Goal: Transaction & Acquisition: Purchase product/service

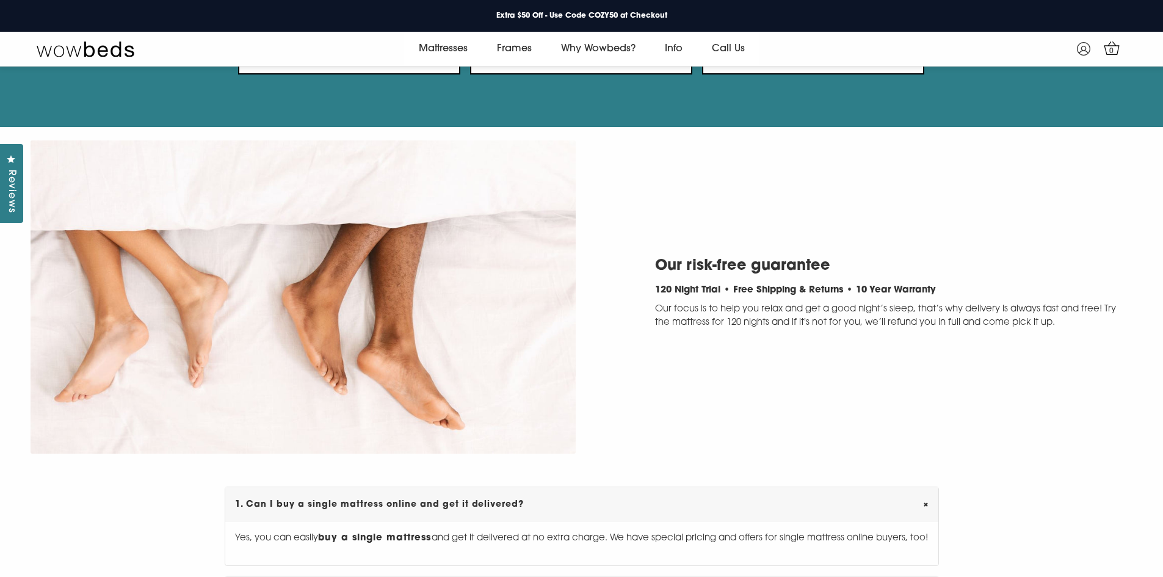
scroll to position [3346, 0]
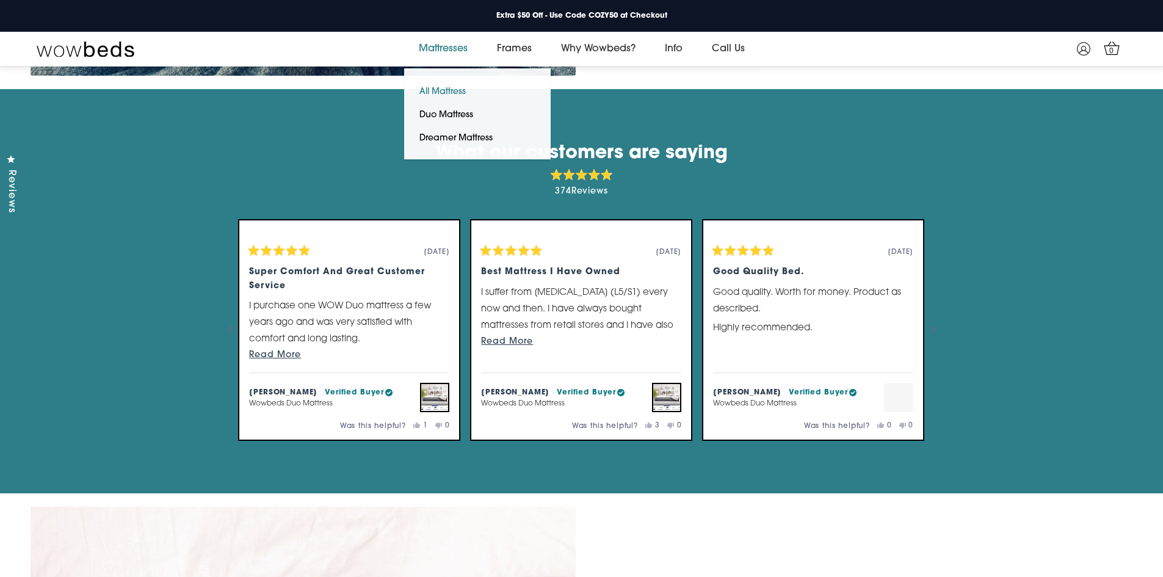
click at [437, 91] on link "All Mattress" at bounding box center [442, 92] width 77 height 23
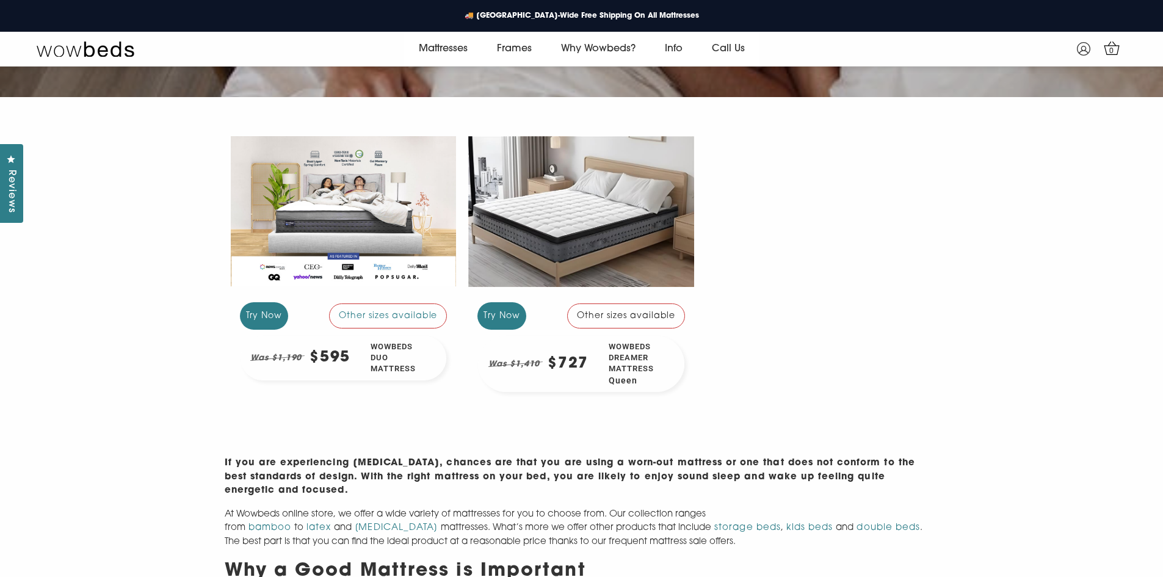
scroll to position [291, 0]
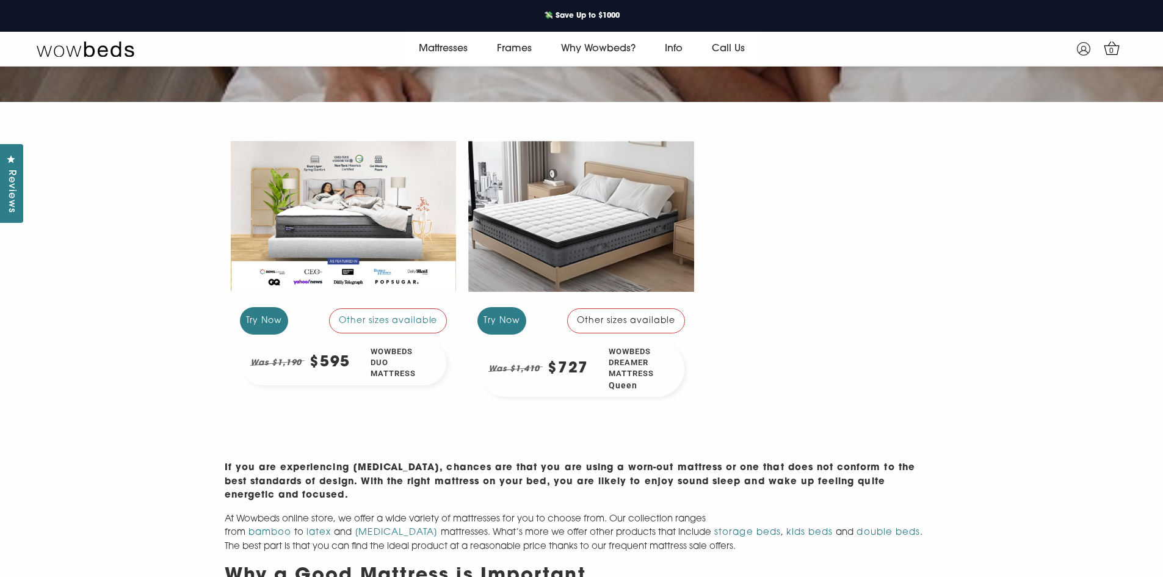
click at [595, 219] on div at bounding box center [581, 215] width 226 height 169
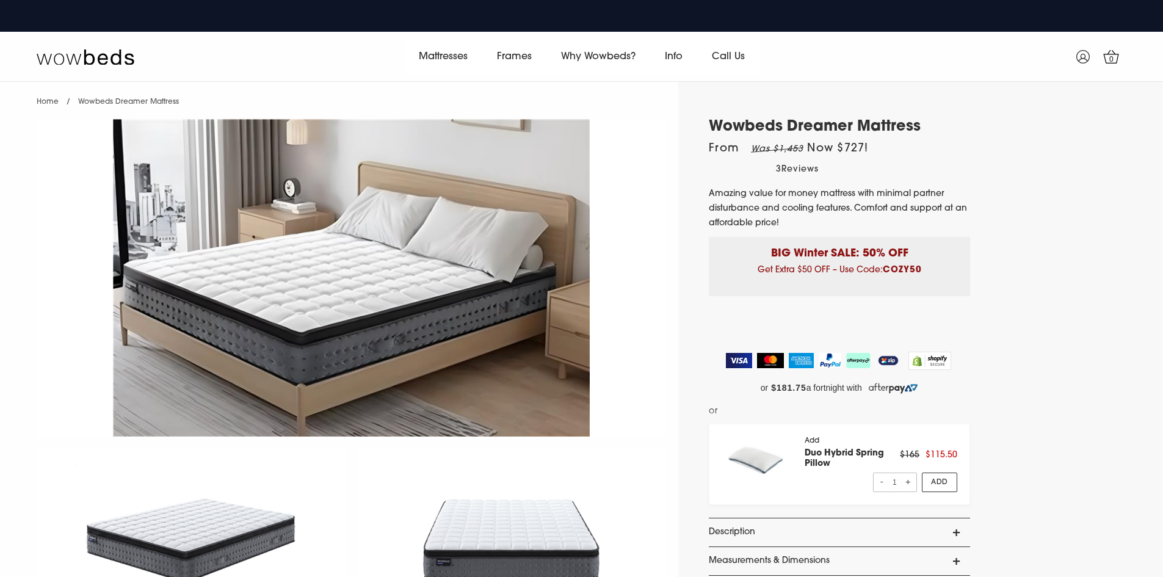
scroll to position [2, 0]
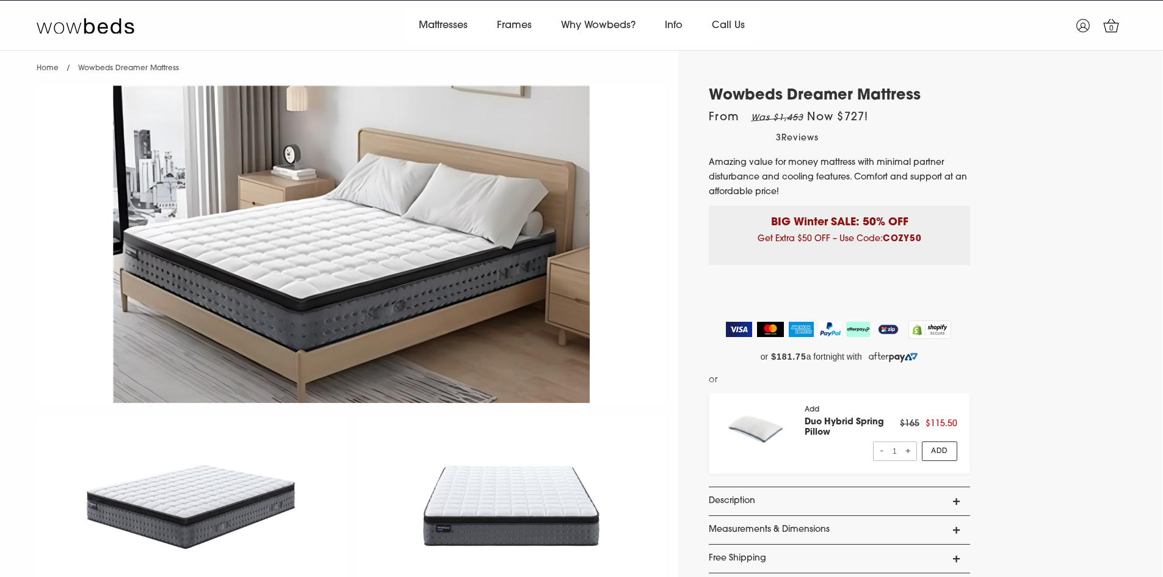
select select "Queen"
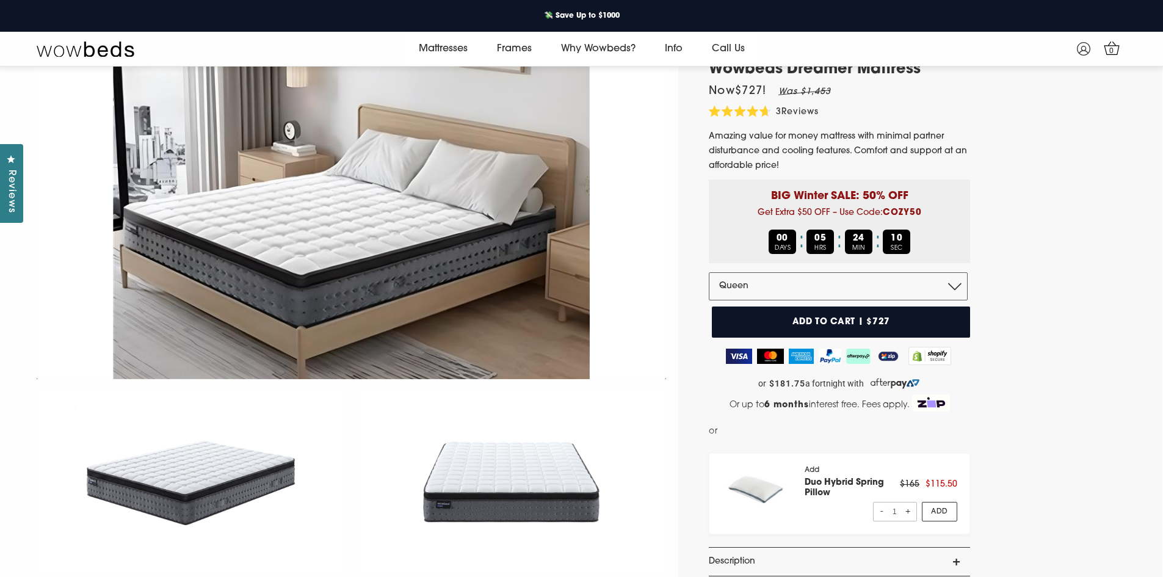
scroll to position [0, 0]
